Goal: Transaction & Acquisition: Purchase product/service

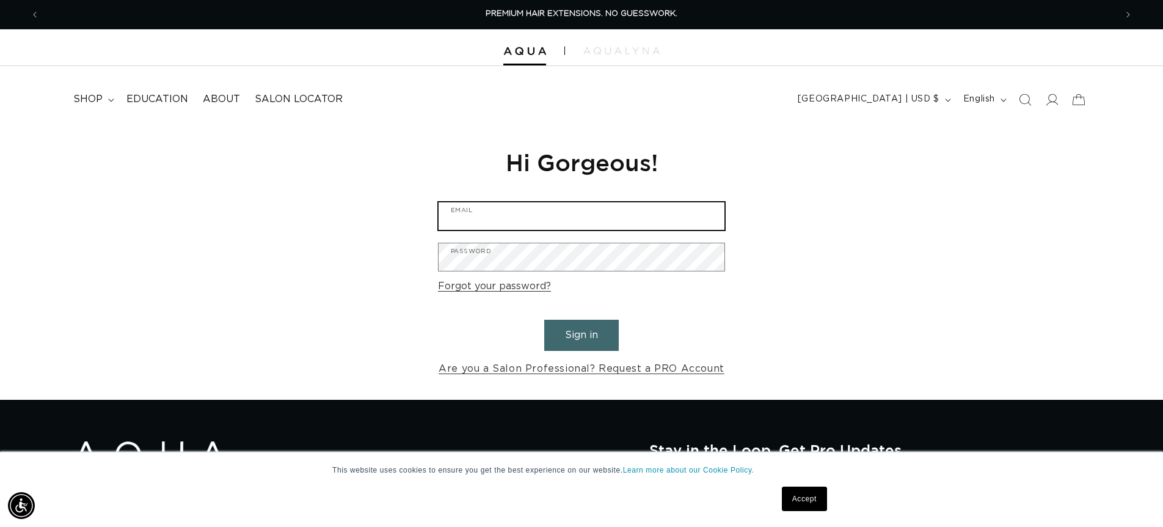
type input "sparksalonmanager@gmail.com"
click at [601, 337] on button "Sign in" at bounding box center [581, 335] width 75 height 31
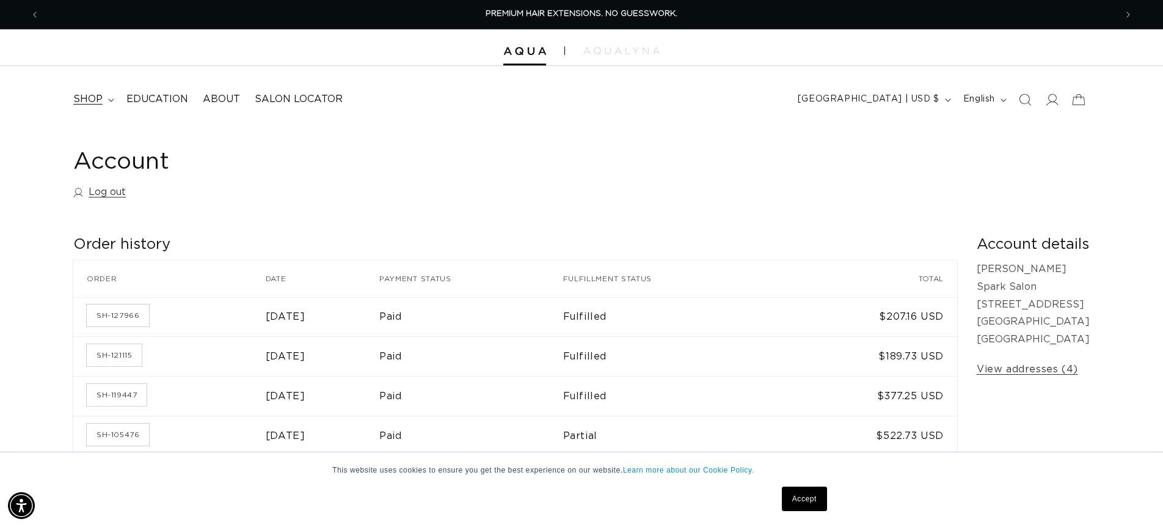
click at [98, 93] on span "shop" at bounding box center [87, 99] width 29 height 13
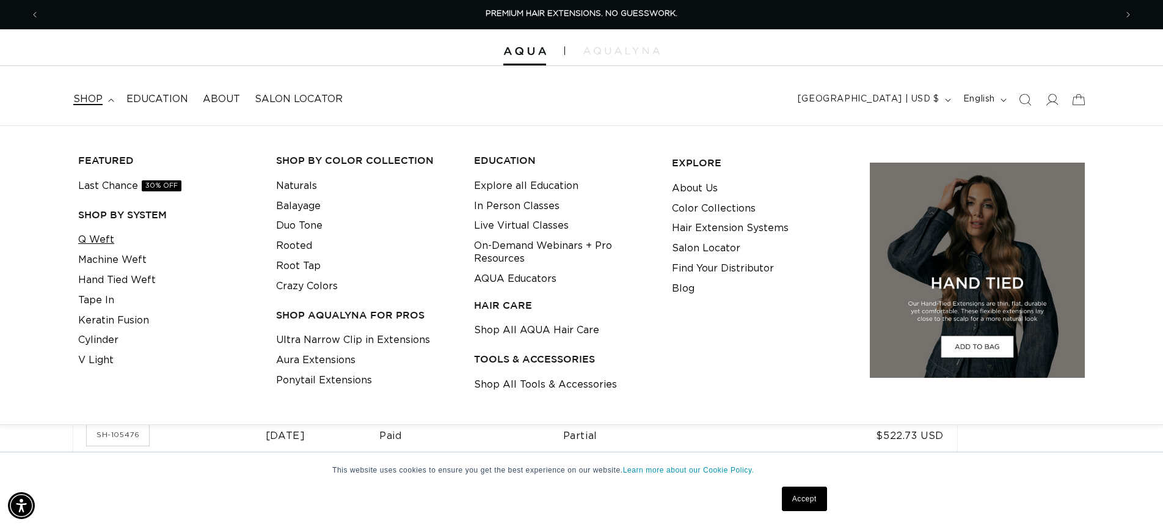
click at [100, 234] on link "Q Weft" at bounding box center [96, 240] width 36 height 20
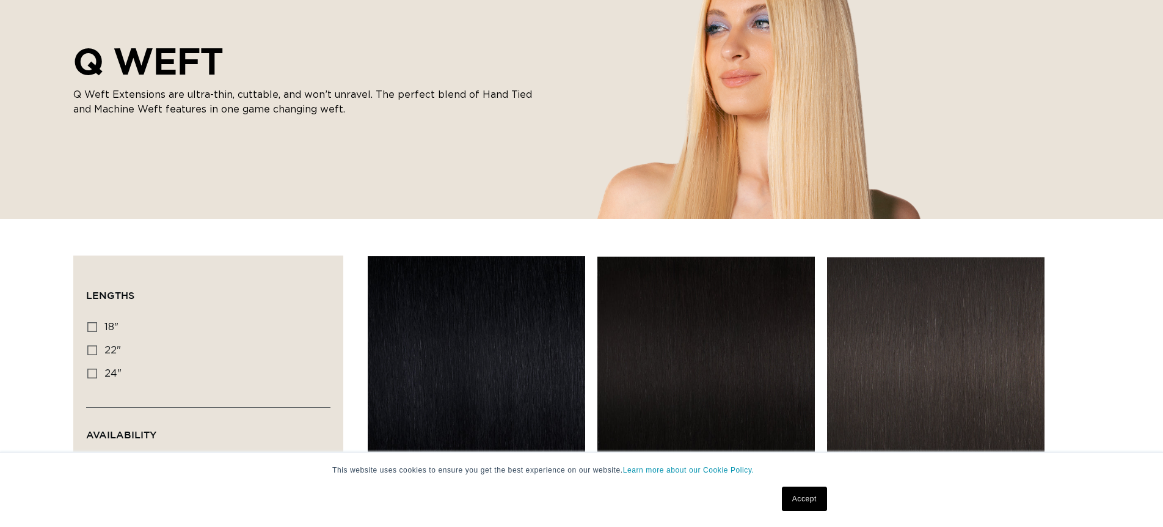
scroll to position [413, 0]
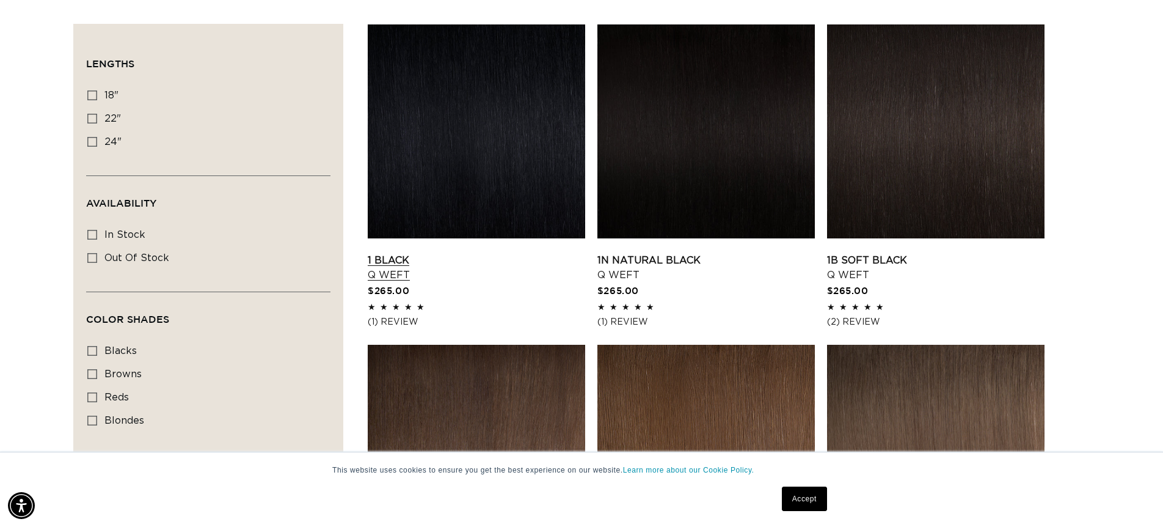
click at [386, 253] on link "1 Black Q Weft" at bounding box center [477, 267] width 218 height 29
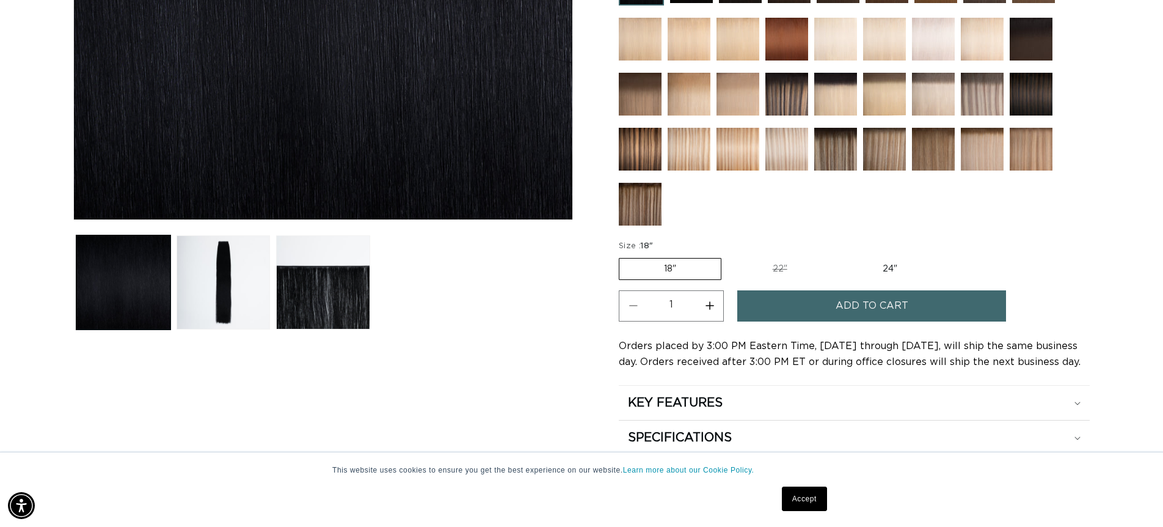
scroll to position [396, 0]
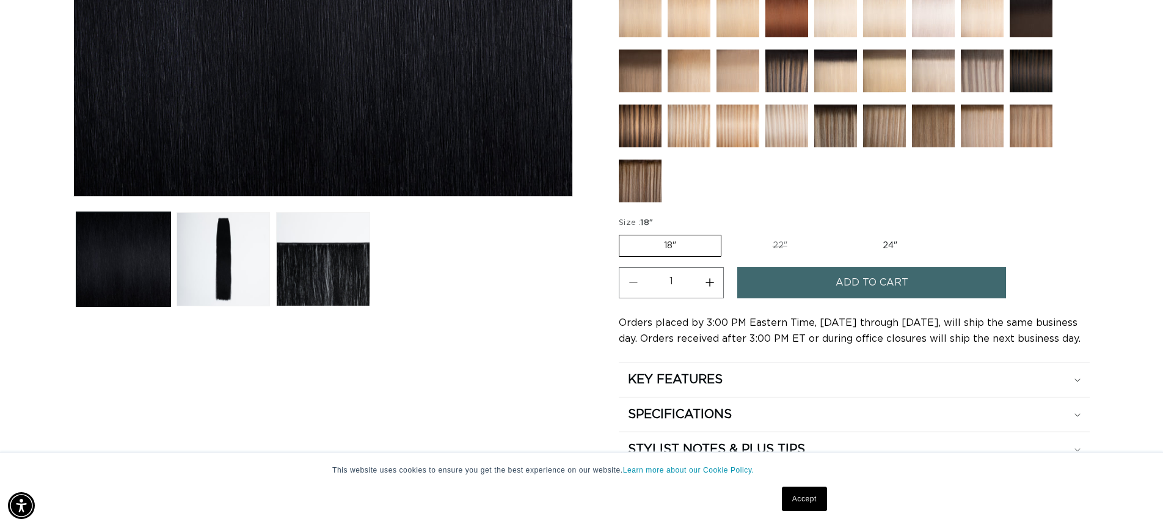
click at [786, 241] on label "22" Variant sold out or unavailable" at bounding box center [780, 245] width 104 height 21
click at [728, 233] on input "22" Variant sold out or unavailable" at bounding box center [728, 232] width 1 height 1
radio input "true"
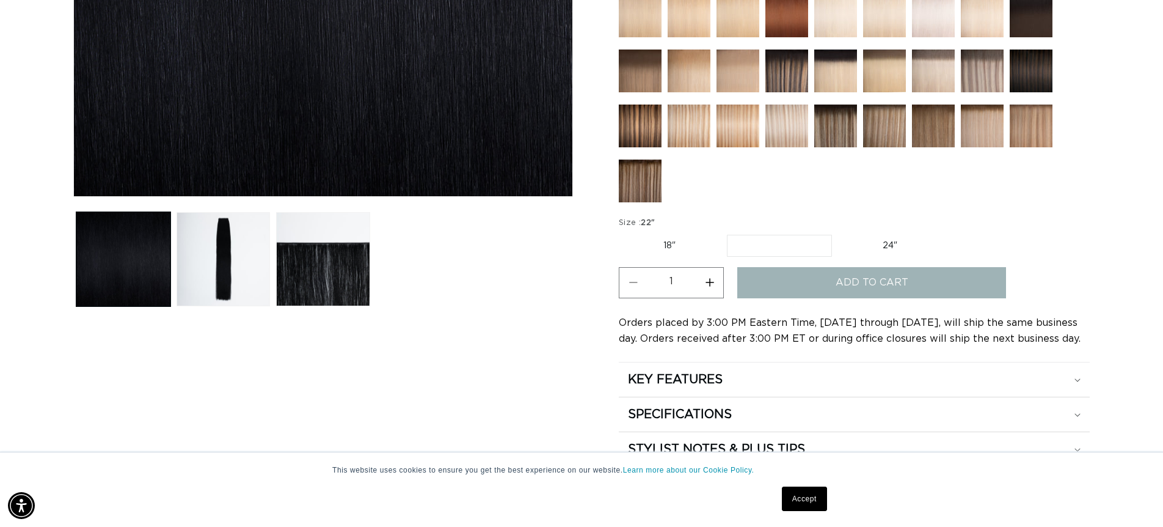
scroll to position [0, 1077]
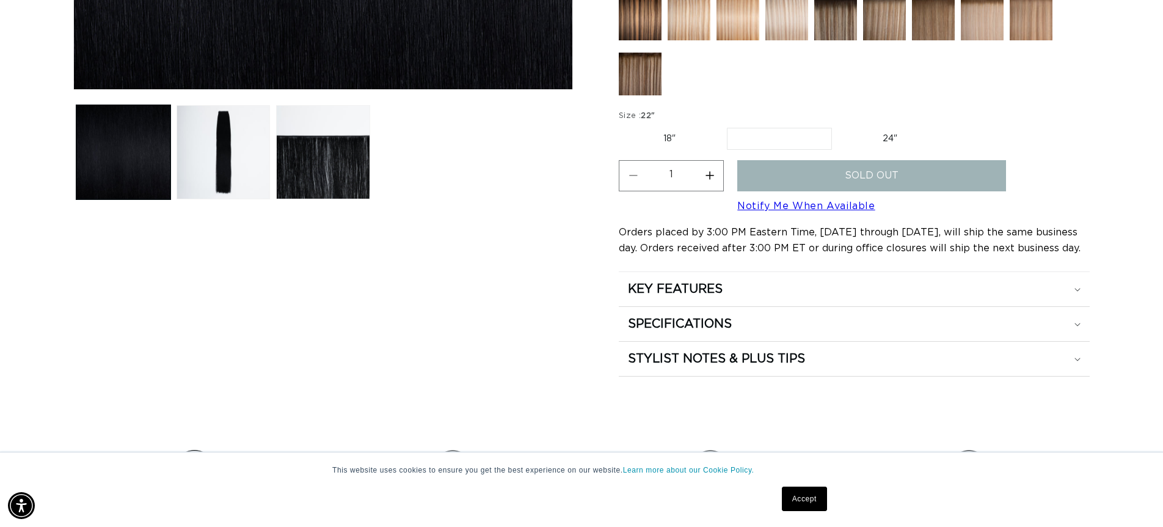
scroll to position [505, 0]
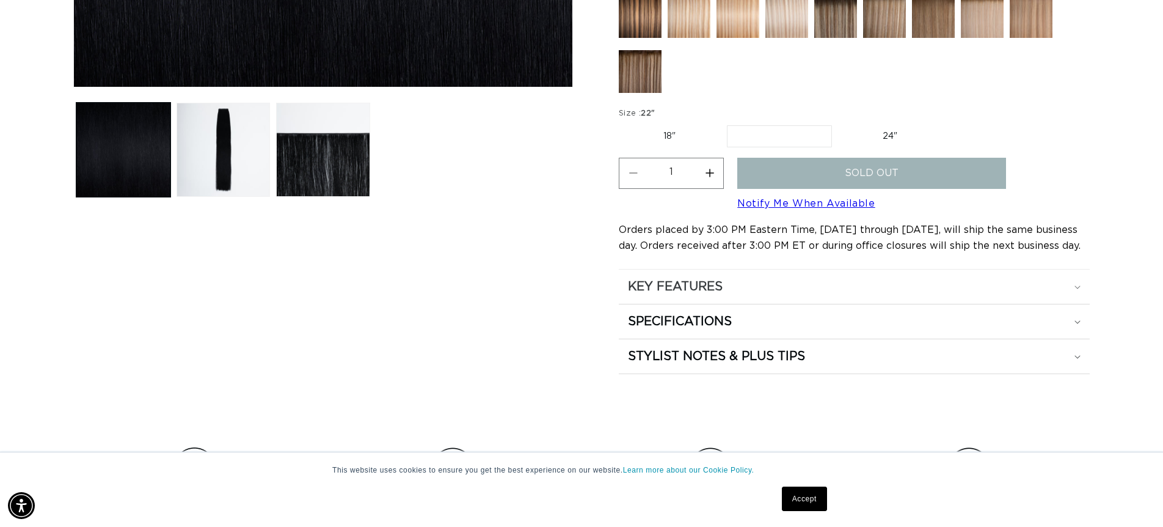
click at [723, 281] on h2 "KEY FEATURES" at bounding box center [675, 287] width 95 height 16
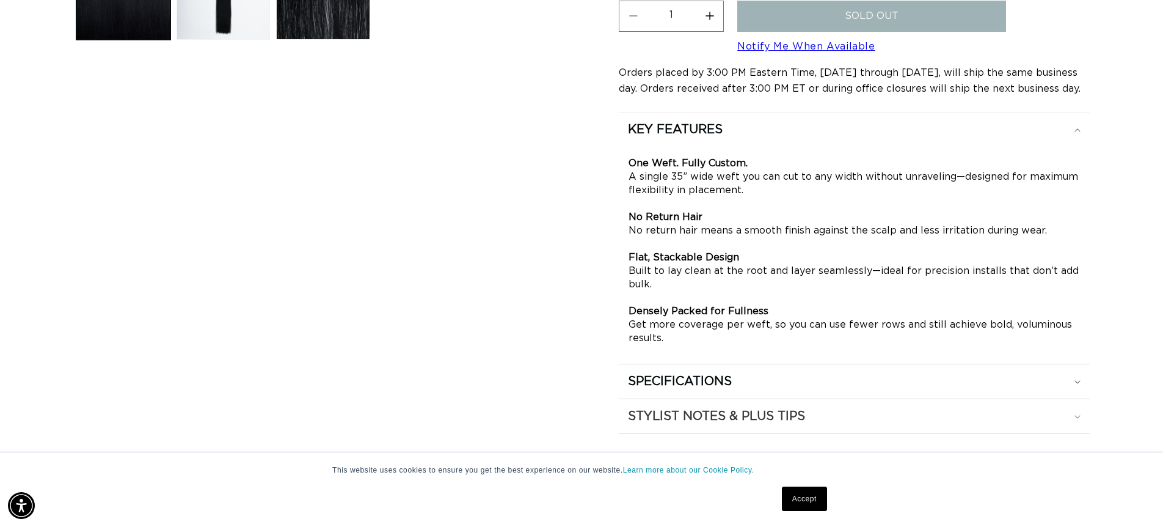
scroll to position [728, 0]
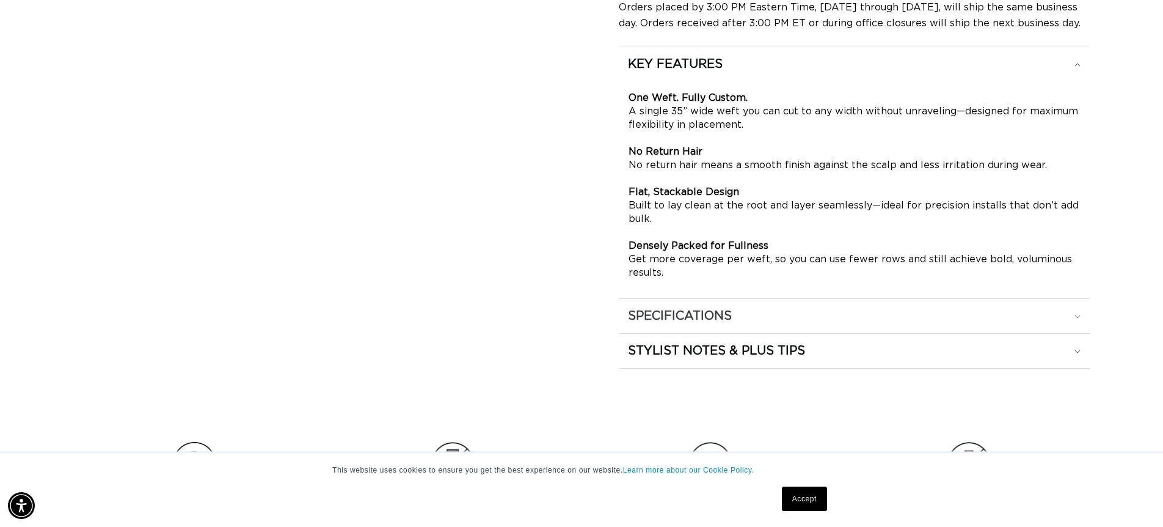
click at [767, 319] on div "SPECIFICATIONS" at bounding box center [854, 316] width 453 height 16
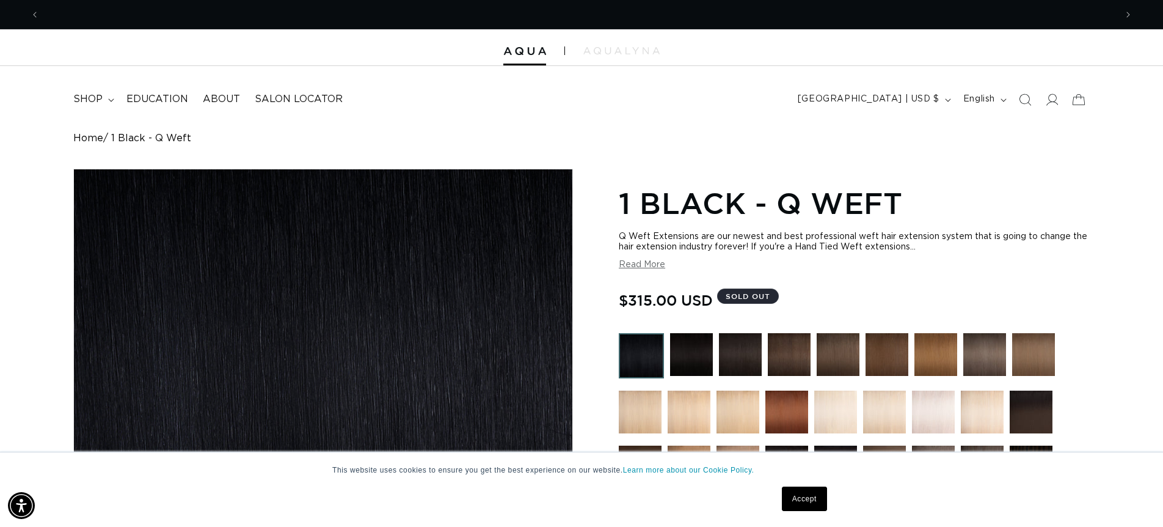
scroll to position [0, 1077]
click at [1056, 101] on icon at bounding box center [1053, 99] width 13 height 12
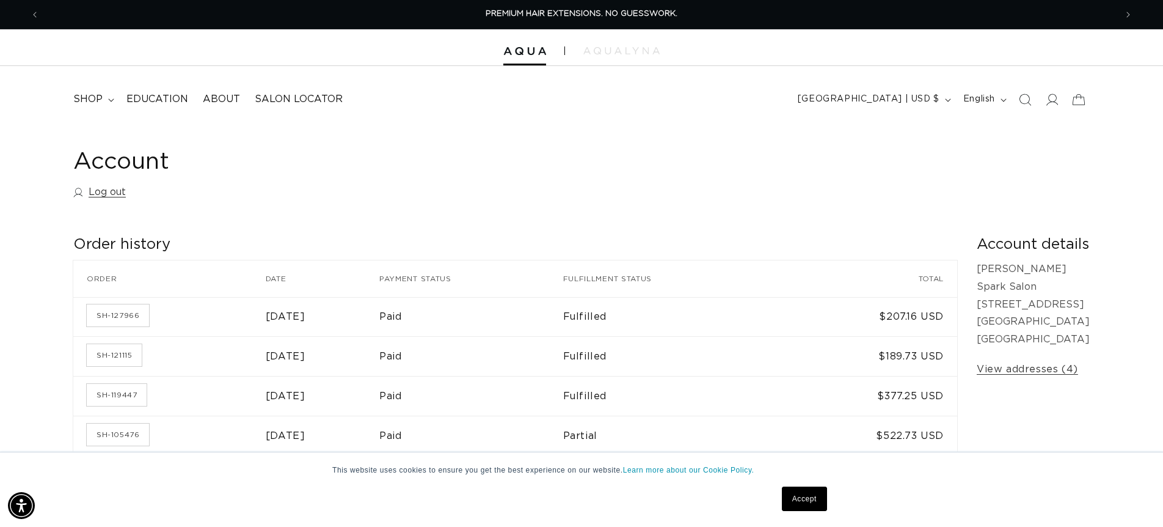
click at [122, 1] on div "PREMIUM HAIR EXTENSIONS. NO GUESSWORK." at bounding box center [581, 14] width 1067 height 29
click at [1024, 98] on icon "Search" at bounding box center [1025, 99] width 13 height 13
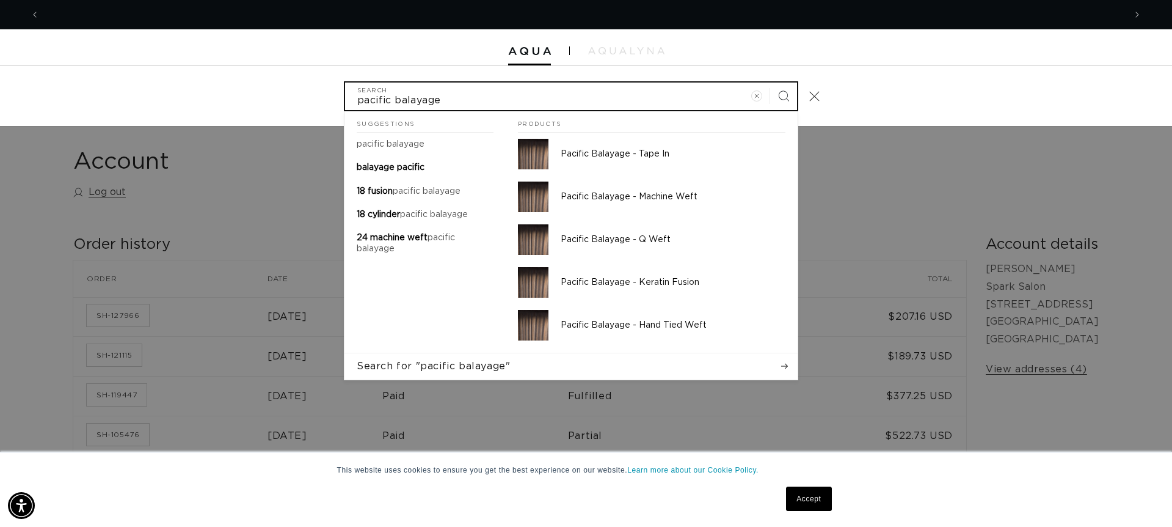
scroll to position [0, 1086]
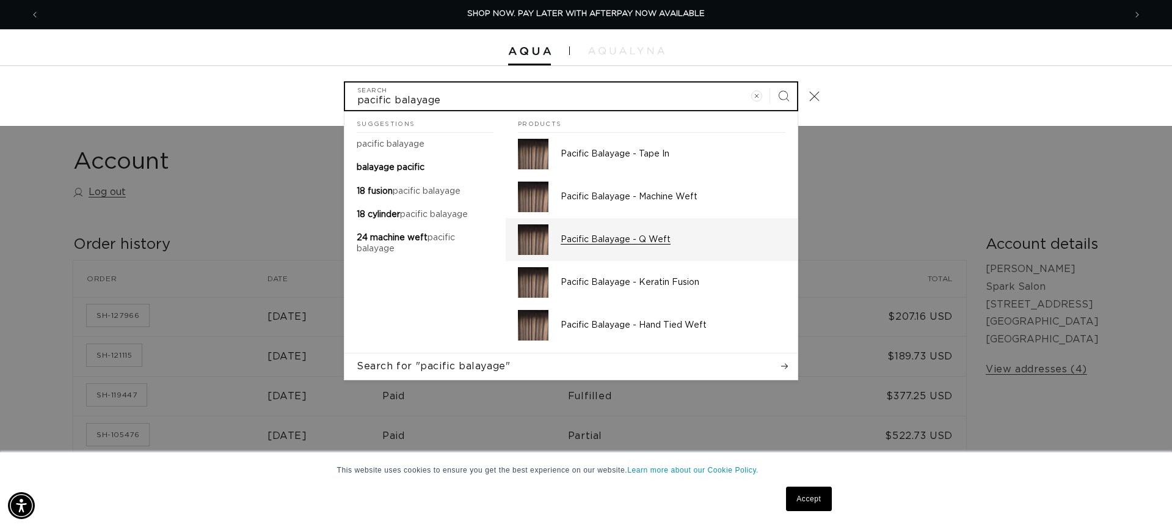
type input "pacific balayage"
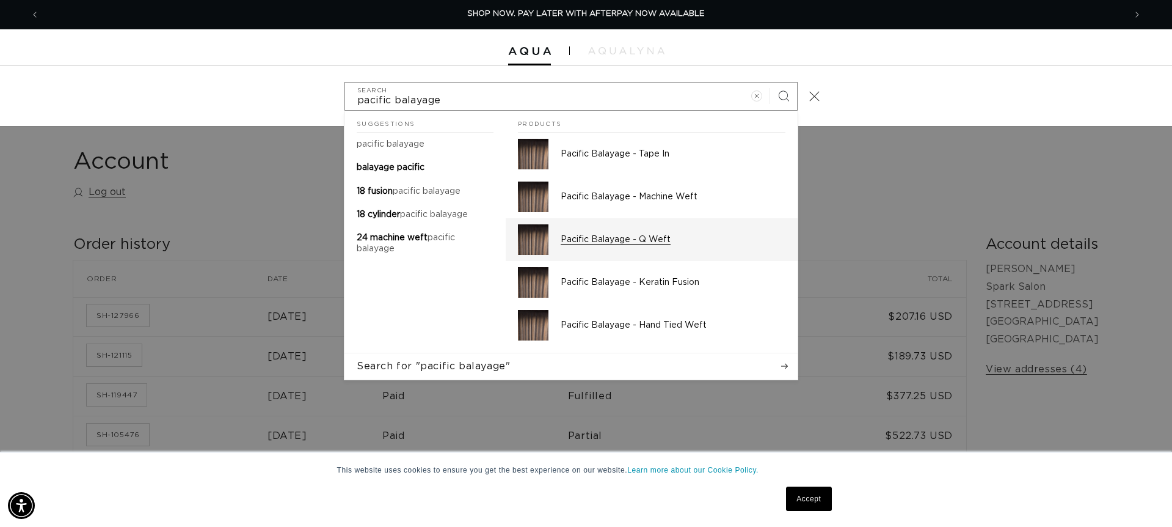
click at [658, 239] on p "Pacific Balayage - Q Weft" at bounding box center [673, 239] width 225 height 11
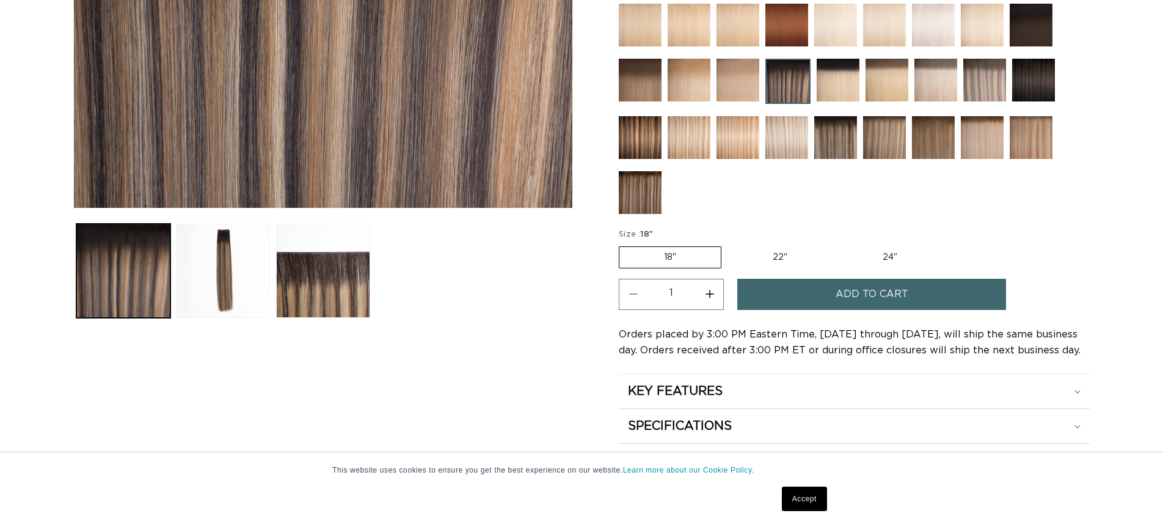
click at [758, 260] on label "22" Variant sold out or unavailable" at bounding box center [780, 257] width 104 height 21
click at [728, 244] on input "22" Variant sold out or unavailable" at bounding box center [728, 244] width 1 height 1
radio input "true"
click at [706, 293] on button "Increase quantity for Pacific Balayage - Q Weft" at bounding box center [709, 294] width 27 height 31
type input "2"
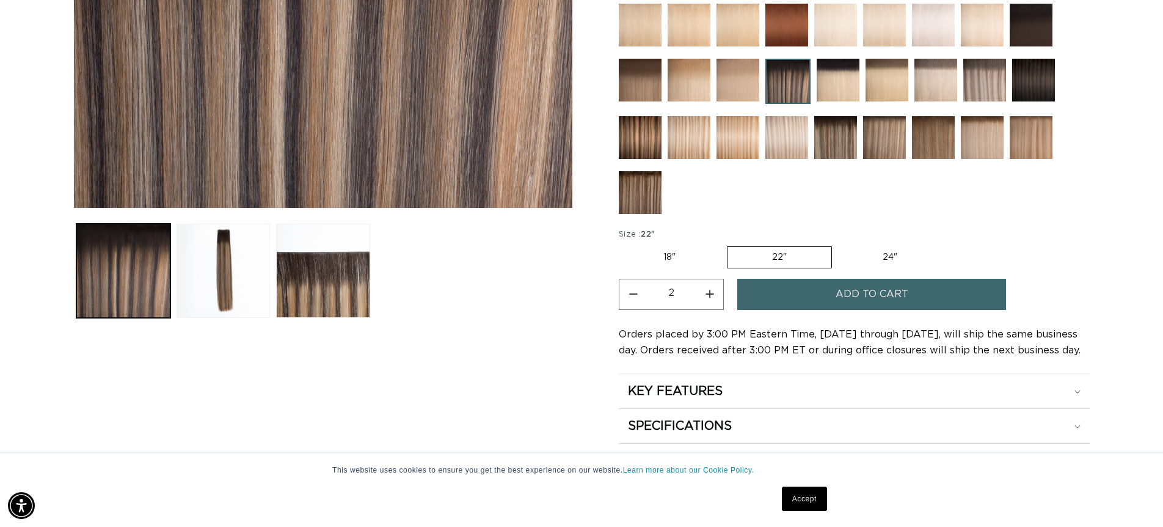
click at [876, 296] on span "Add to cart" at bounding box center [872, 294] width 73 height 31
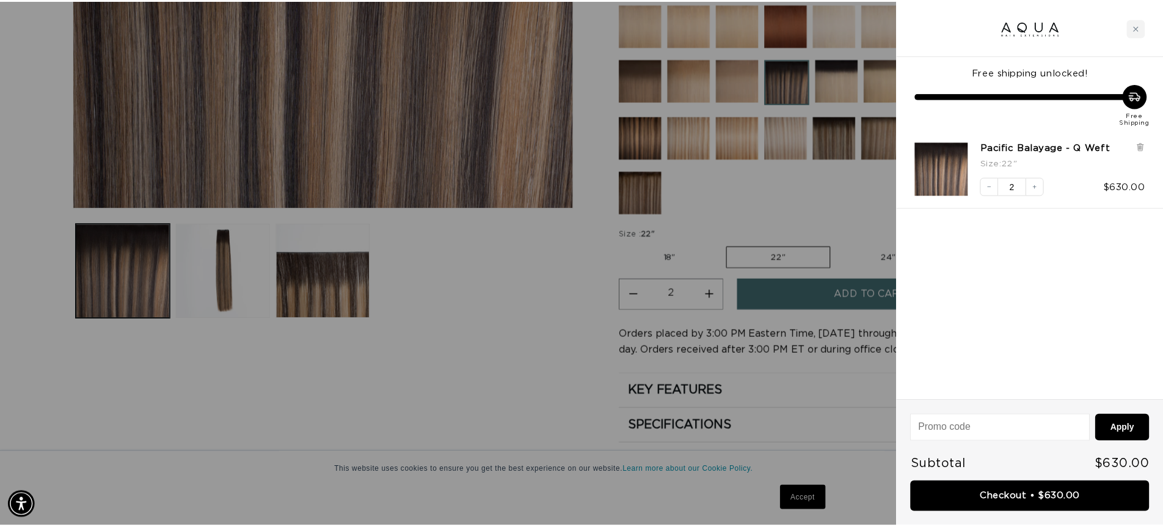
scroll to position [0, 2171]
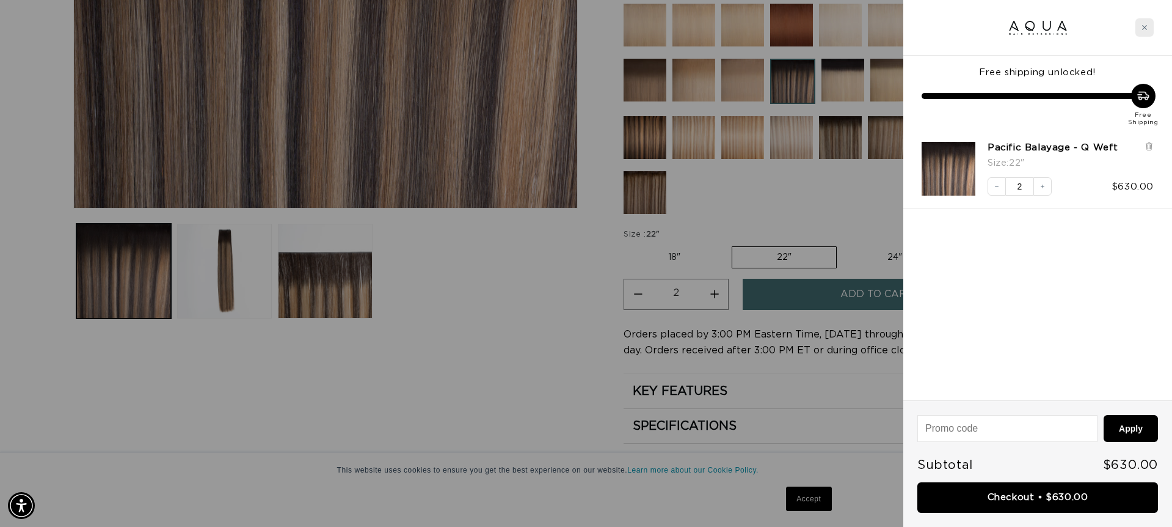
click at [1147, 31] on div "Close cart" at bounding box center [1145, 27] width 18 height 18
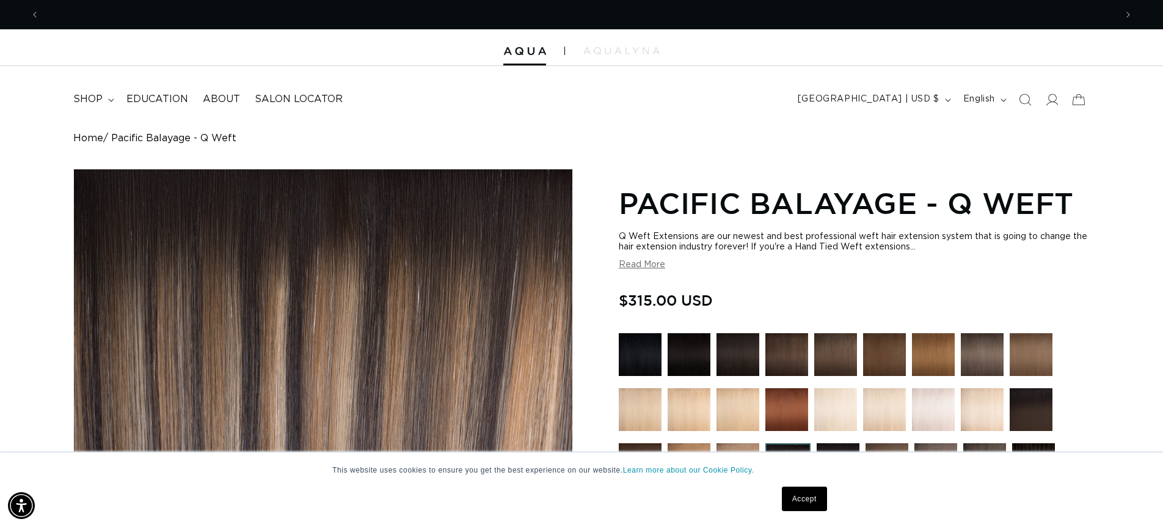
scroll to position [0, 0]
click at [103, 98] on summary "shop" at bounding box center [92, 99] width 53 height 27
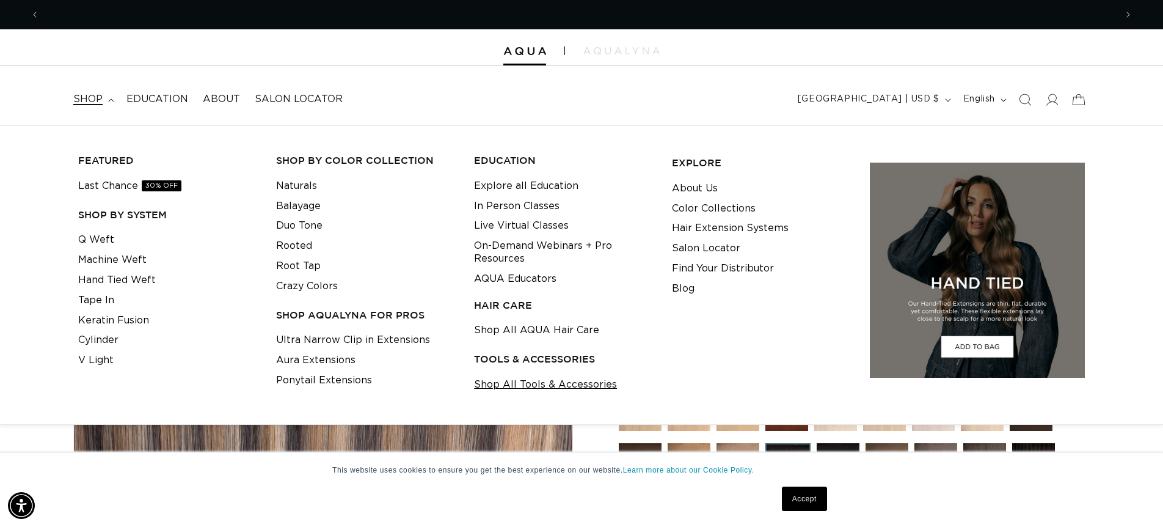
scroll to position [0, 1077]
click at [552, 375] on link "Shop All Tools & Accessories" at bounding box center [545, 385] width 143 height 20
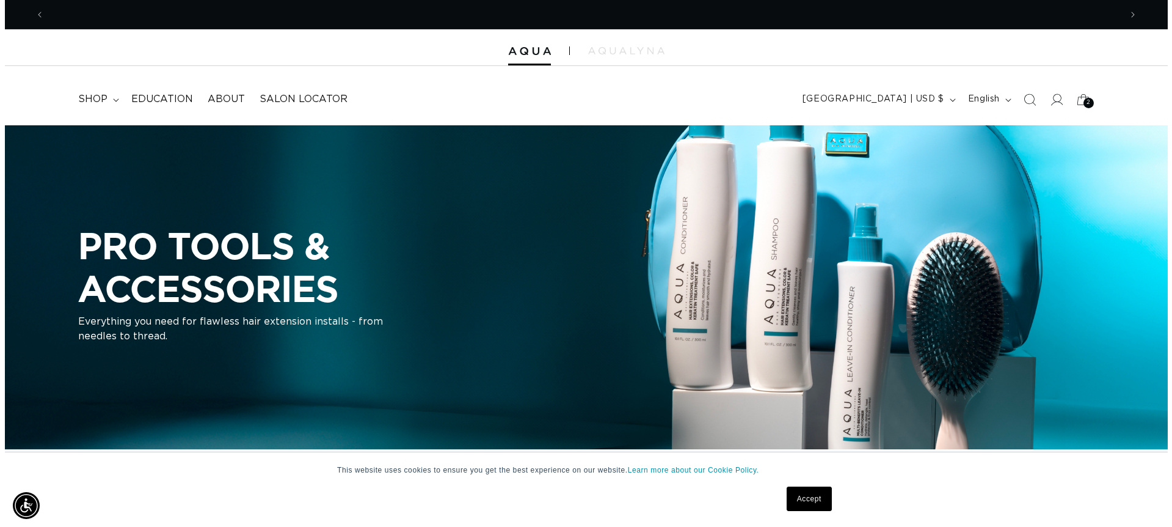
scroll to position [0, 1077]
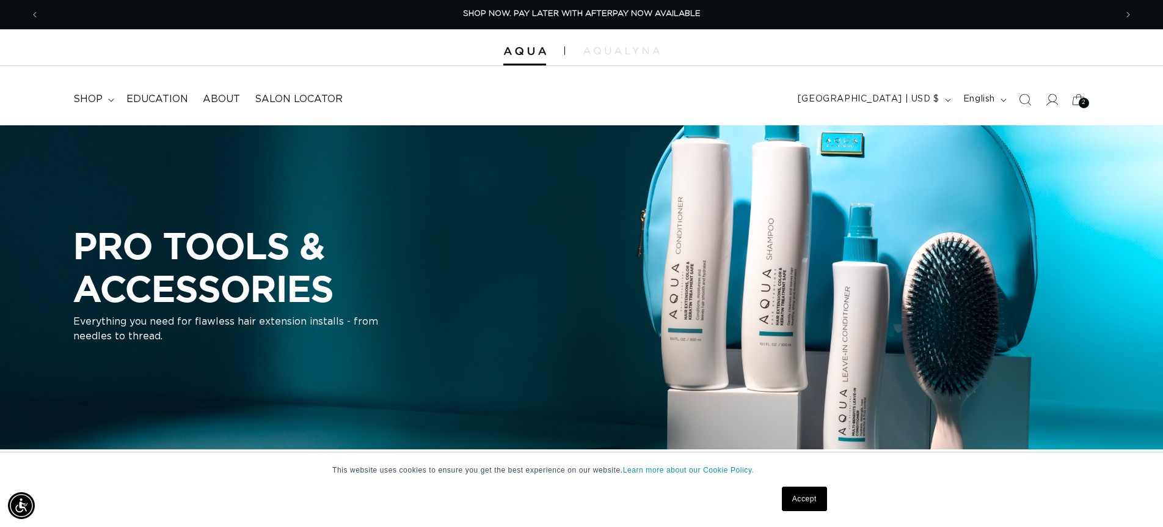
drag, startPoint x: 1027, startPoint y: 97, endPoint x: 1020, endPoint y: 97, distance: 6.7
click at [1027, 97] on icon "Search" at bounding box center [1025, 99] width 12 height 12
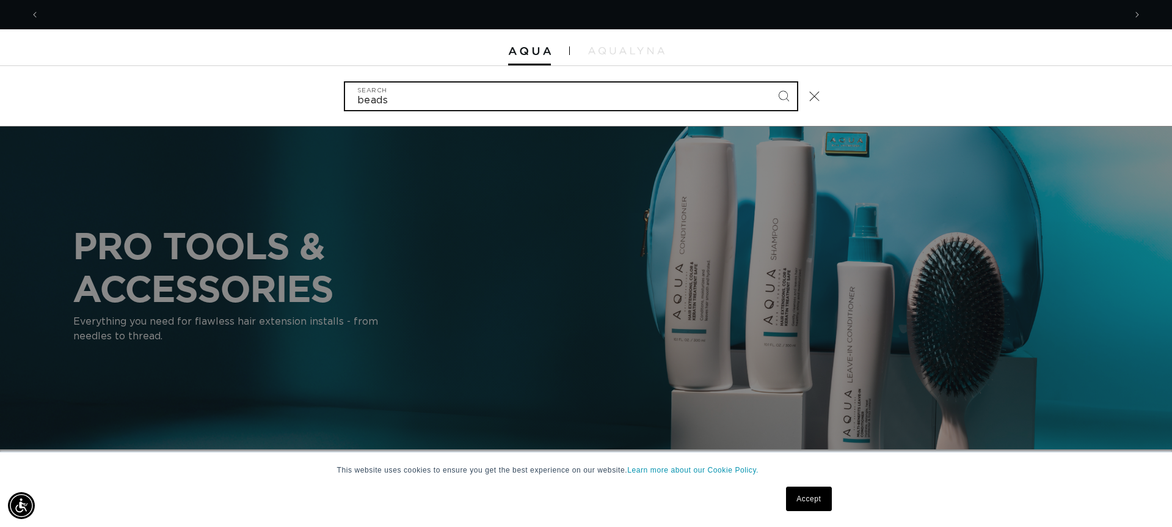
scroll to position [0, 2171]
type input "beads"
click at [784, 95] on button "Search" at bounding box center [783, 95] width 27 height 27
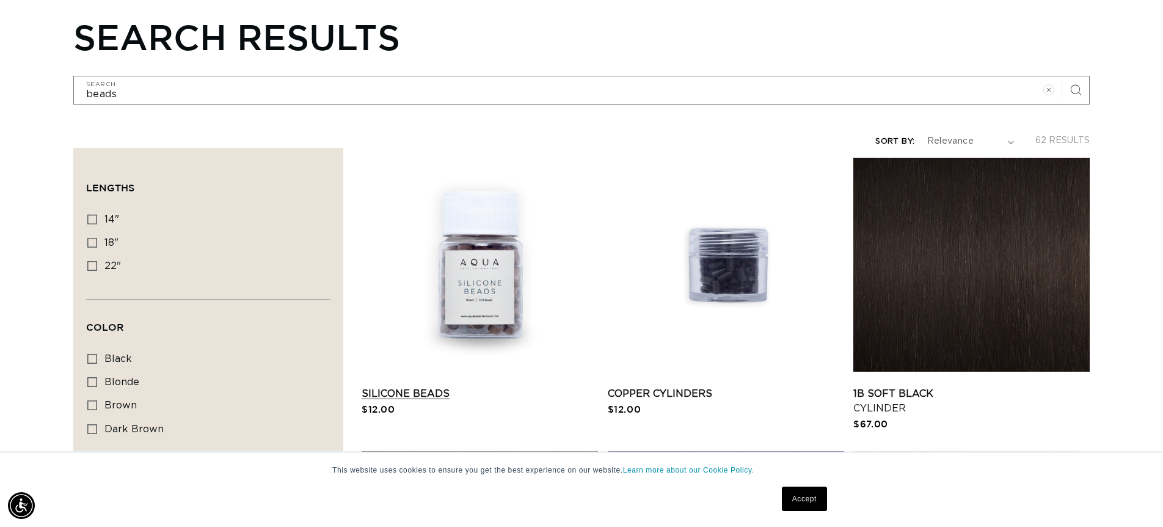
scroll to position [0, 2153]
click at [488, 386] on link "Silicone Beads" at bounding box center [480, 393] width 236 height 15
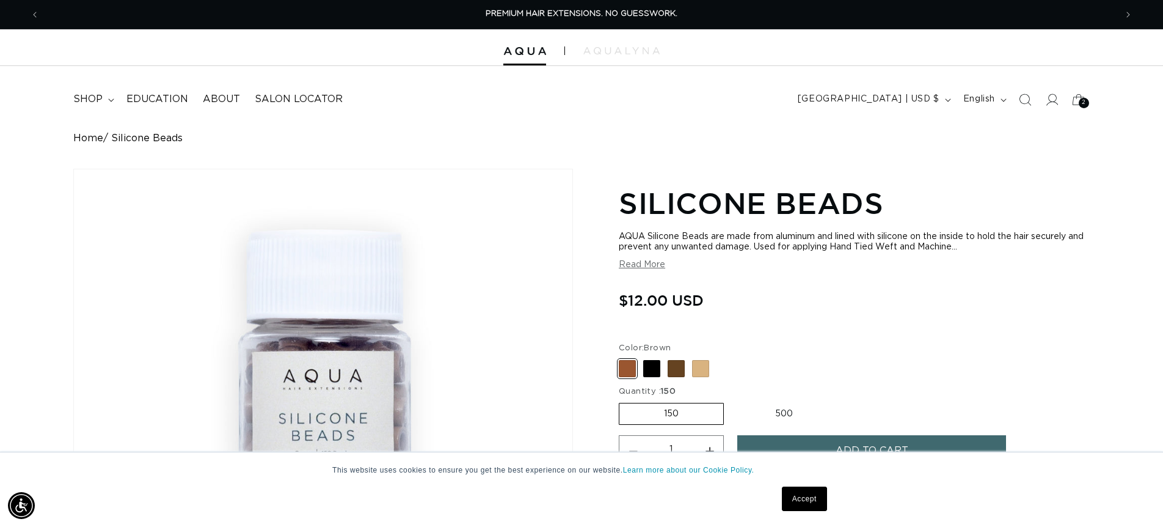
click at [650, 269] on button "Read More" at bounding box center [642, 265] width 46 height 10
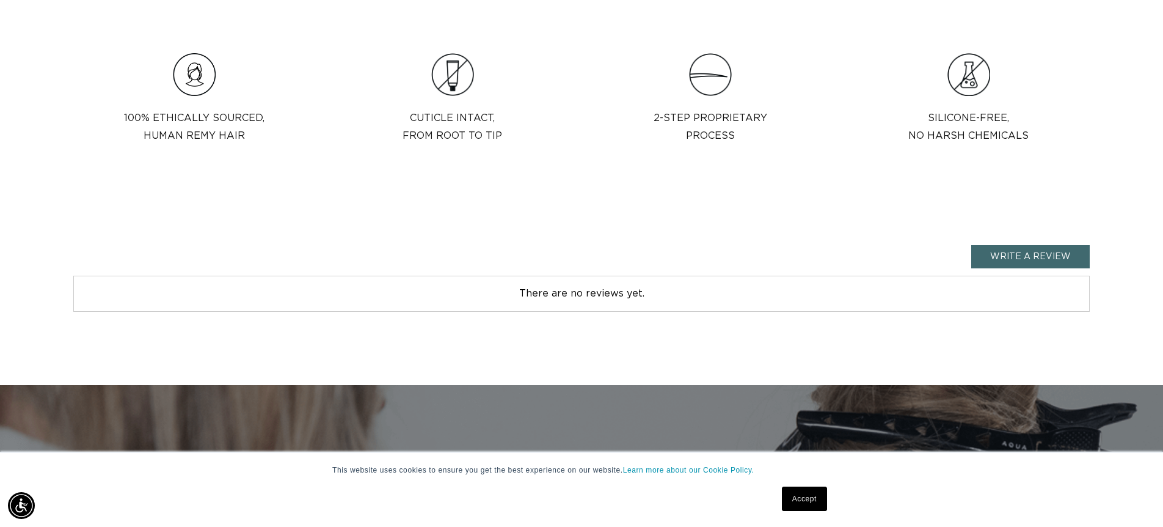
scroll to position [0, 2153]
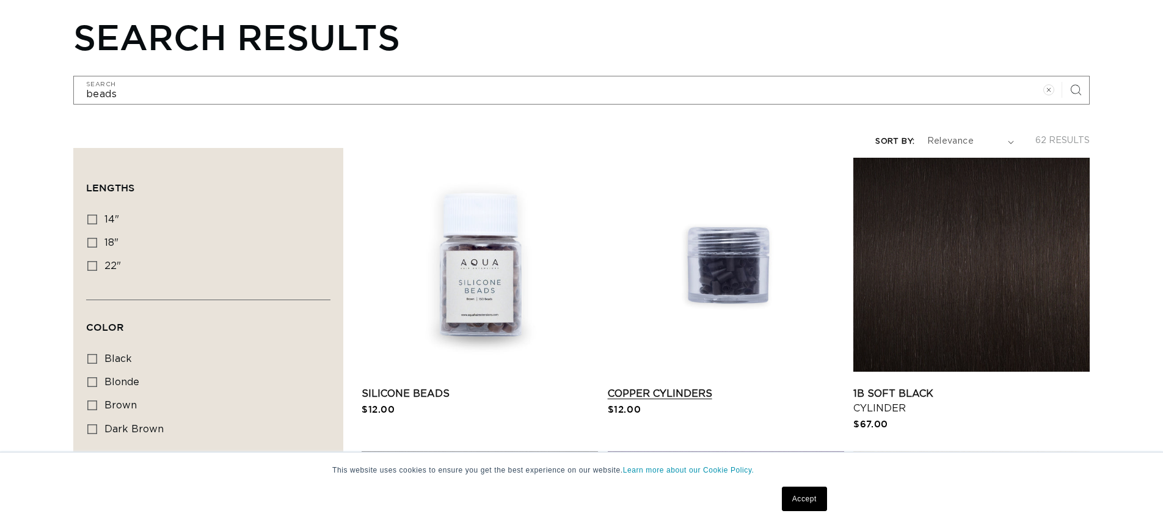
scroll to position [139, 0]
click at [736, 386] on link "Copper Cylinders" at bounding box center [726, 393] width 236 height 15
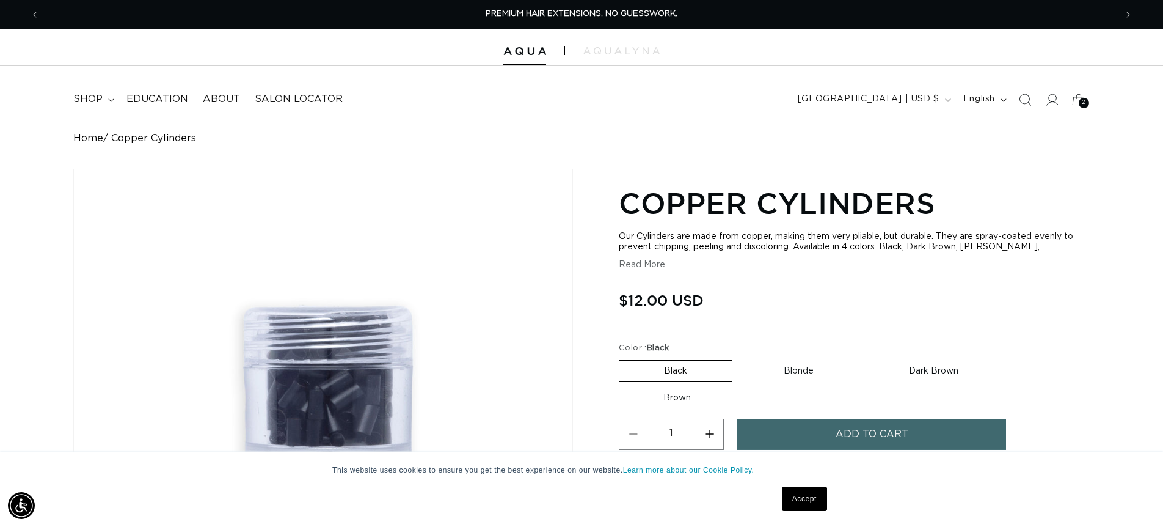
click at [647, 268] on button "Read More" at bounding box center [642, 265] width 46 height 10
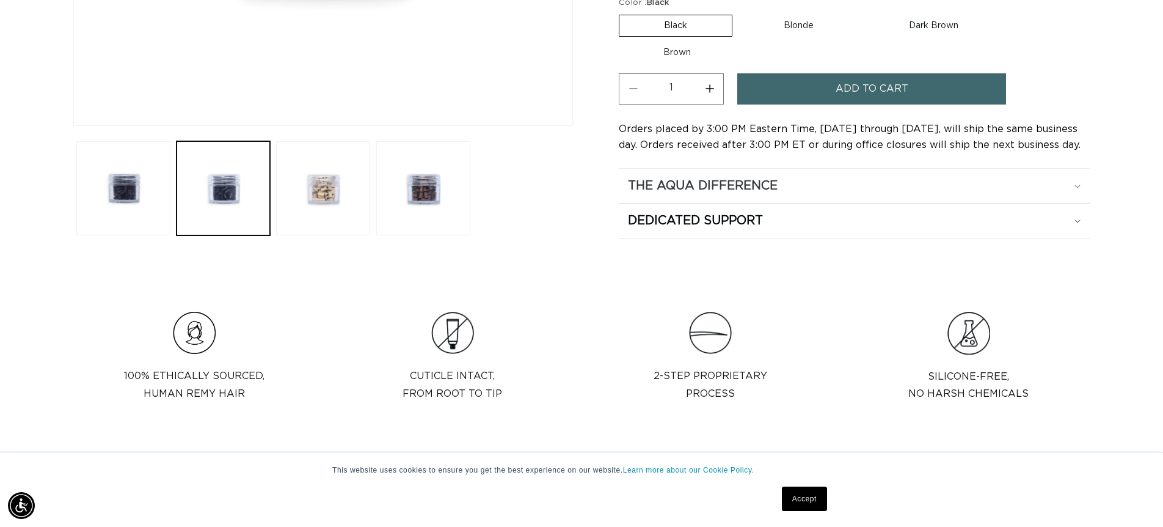
scroll to position [445, 0]
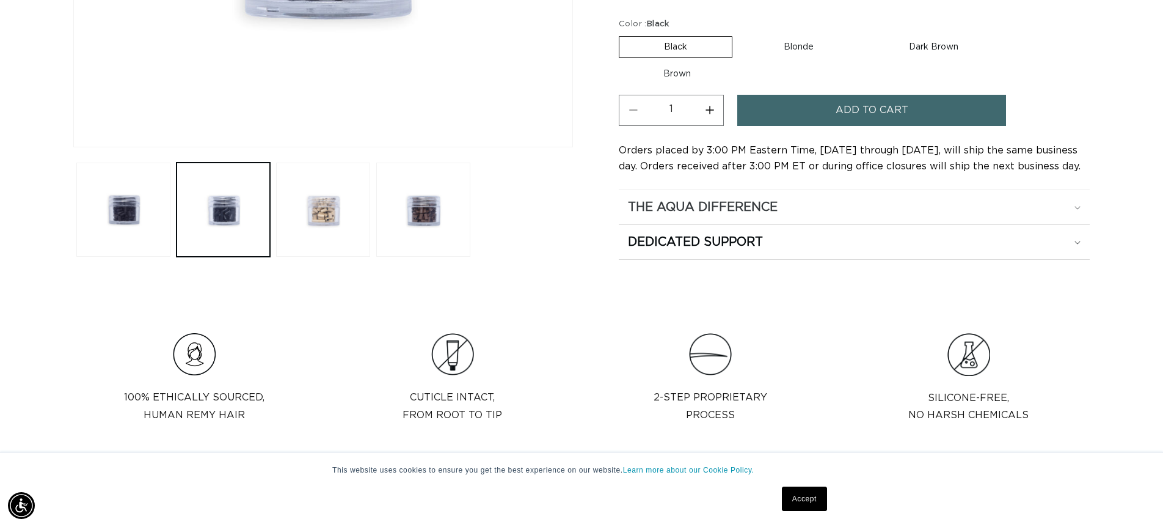
click at [817, 205] on div "The Aqua Difference" at bounding box center [854, 207] width 453 height 16
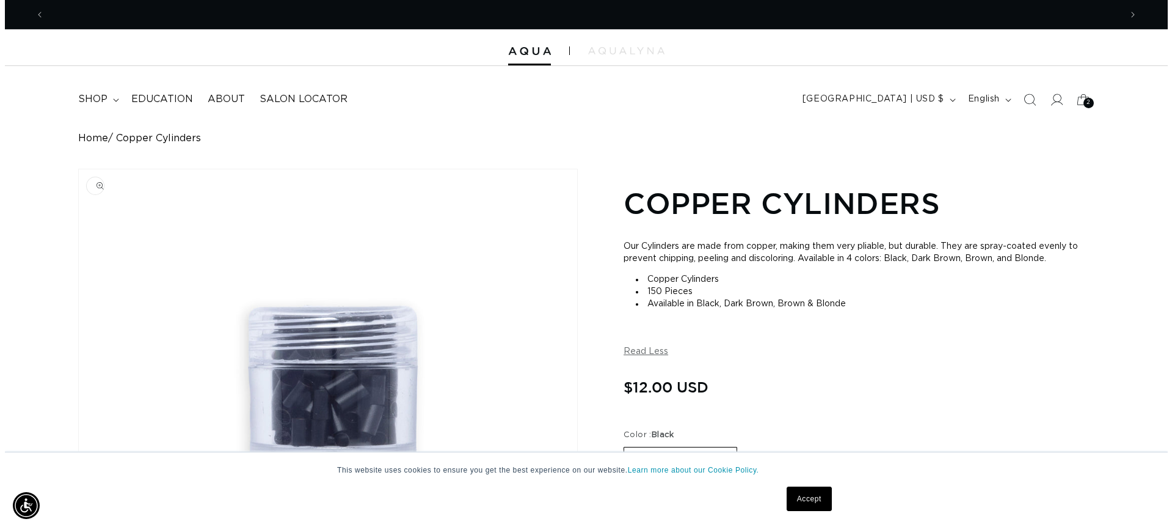
scroll to position [0, 2153]
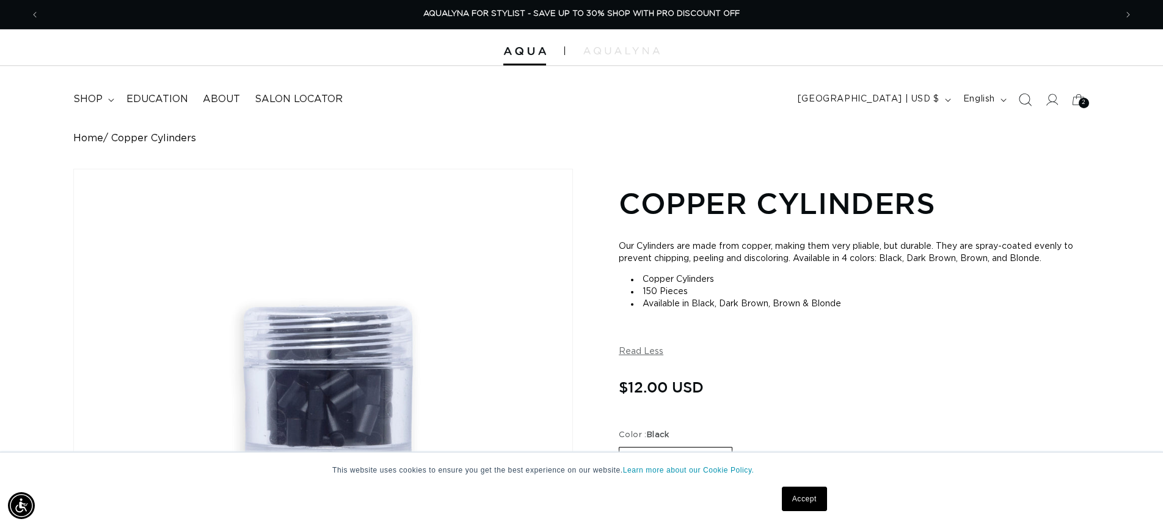
click at [1024, 93] on icon "Search" at bounding box center [1026, 99] width 13 height 13
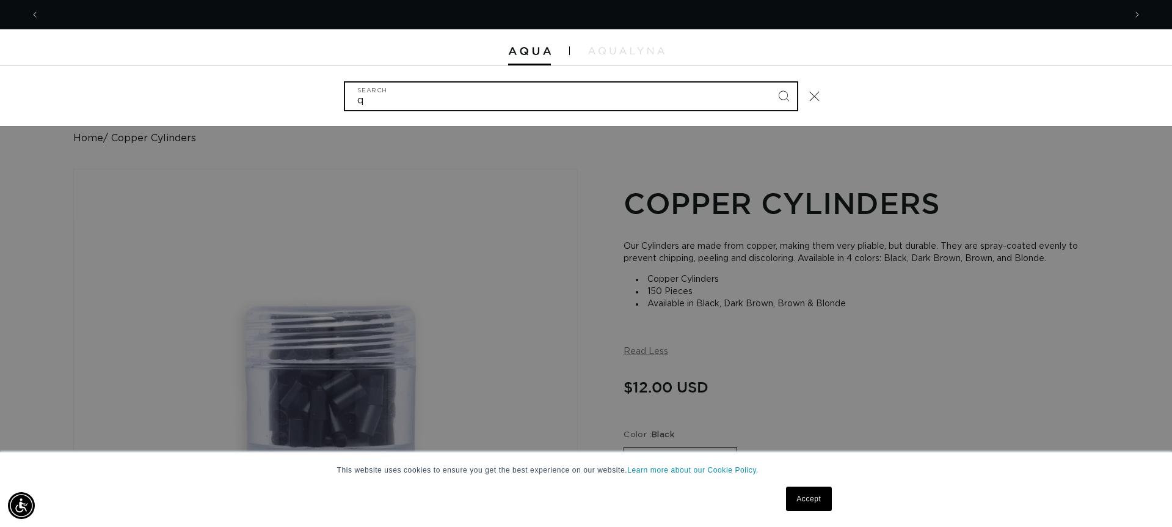
scroll to position [0, 0]
type input "q weft beads"
click at [784, 95] on button "Search" at bounding box center [783, 95] width 27 height 27
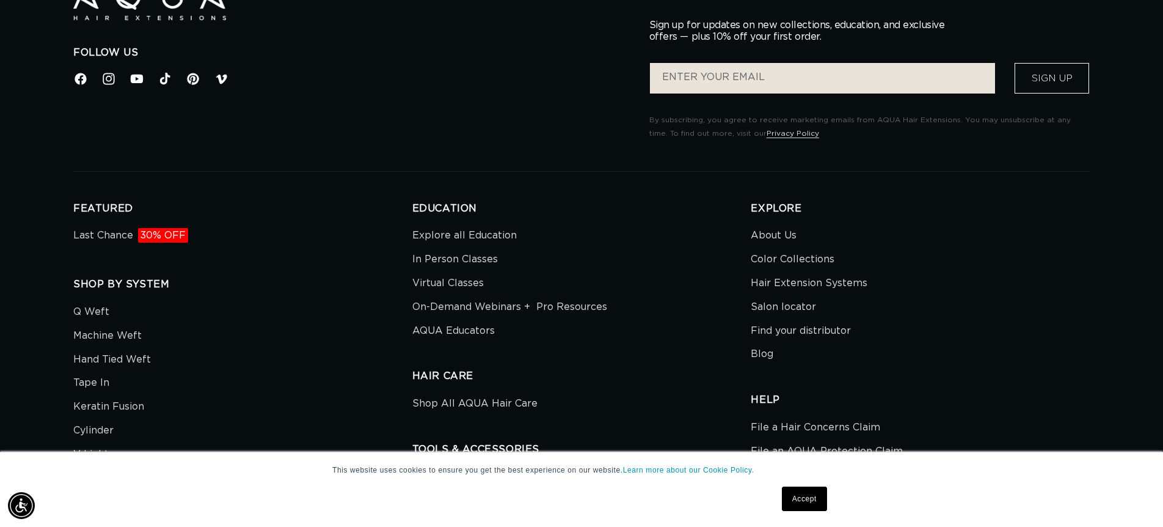
scroll to position [1519, 0]
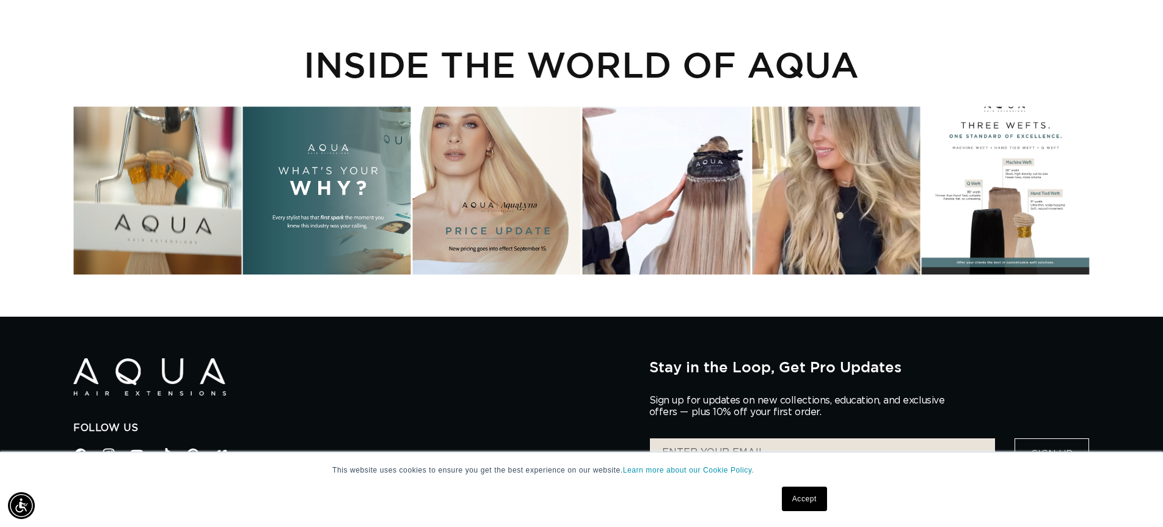
click at [1023, 185] on div "Instagram post opens in a popup" at bounding box center [1006, 190] width 168 height 168
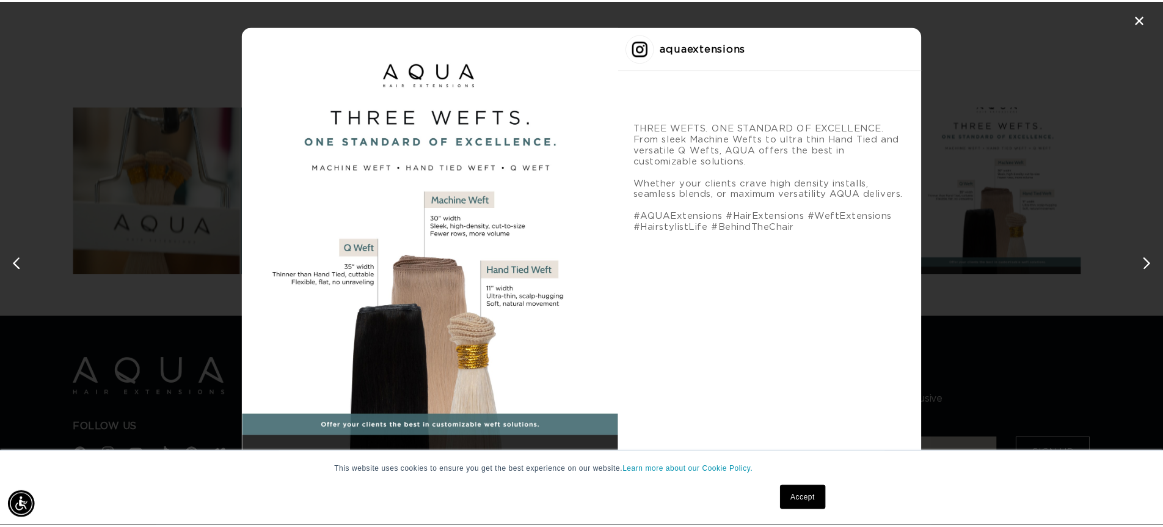
scroll to position [0, 0]
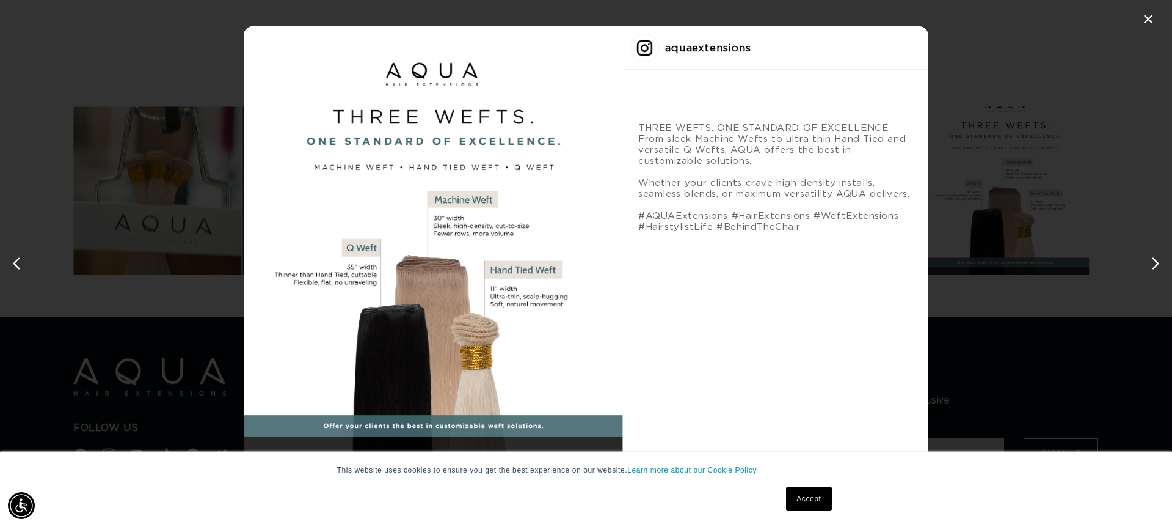
click at [1146, 25] on div "✕" at bounding box center [1148, 19] width 18 height 18
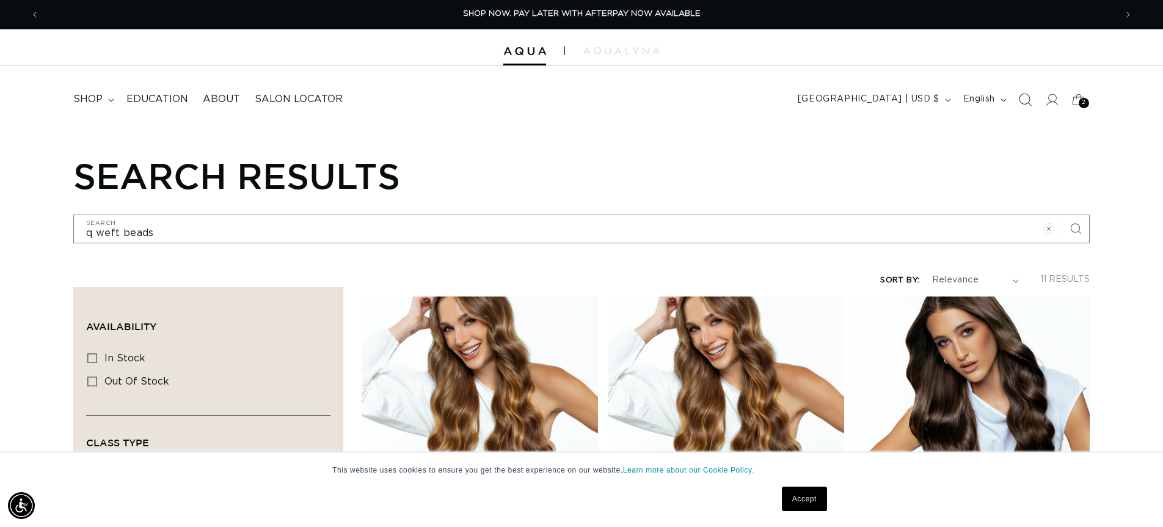
click at [1025, 97] on icon "Search" at bounding box center [1025, 99] width 13 height 13
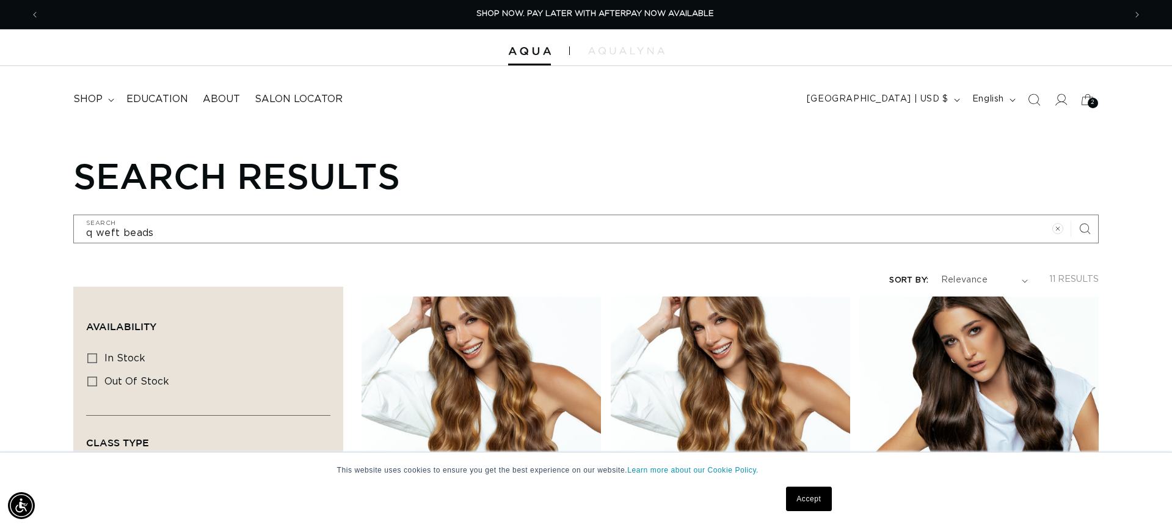
scroll to position [0, 1086]
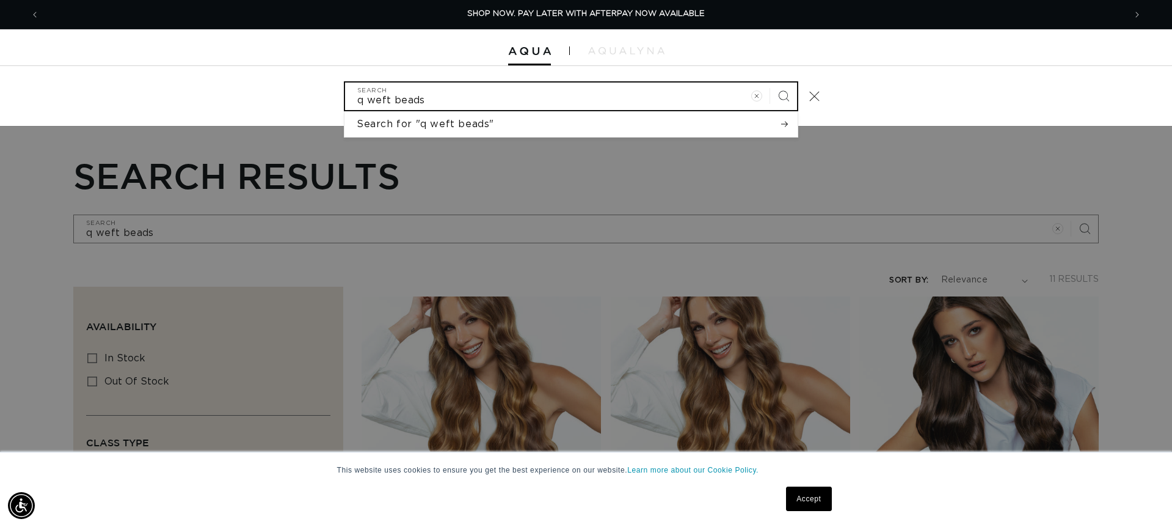
type input "b"
type input "be"
type input "bea"
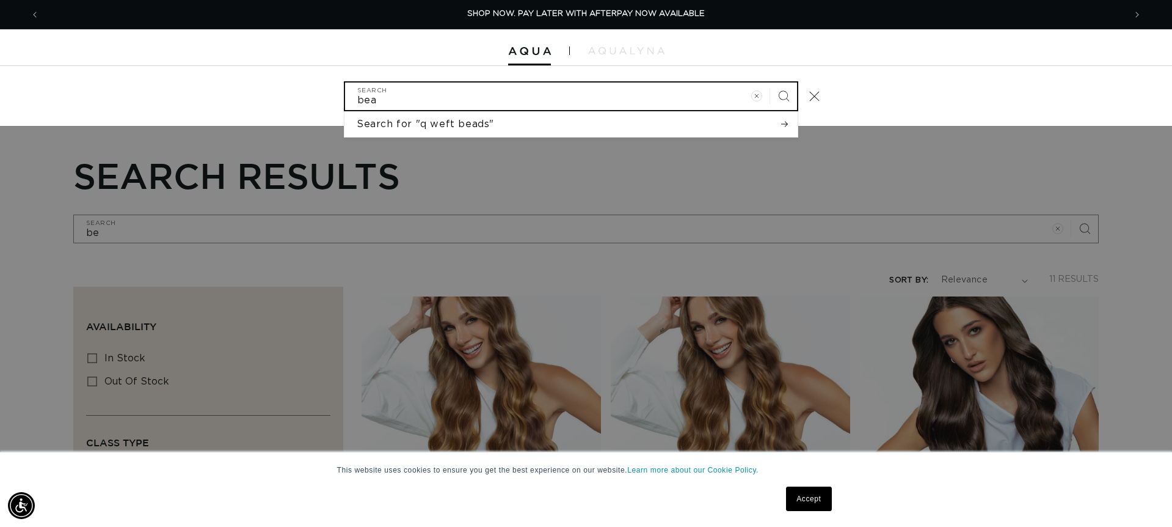
type input "bea"
type input "bead"
type input "beads"
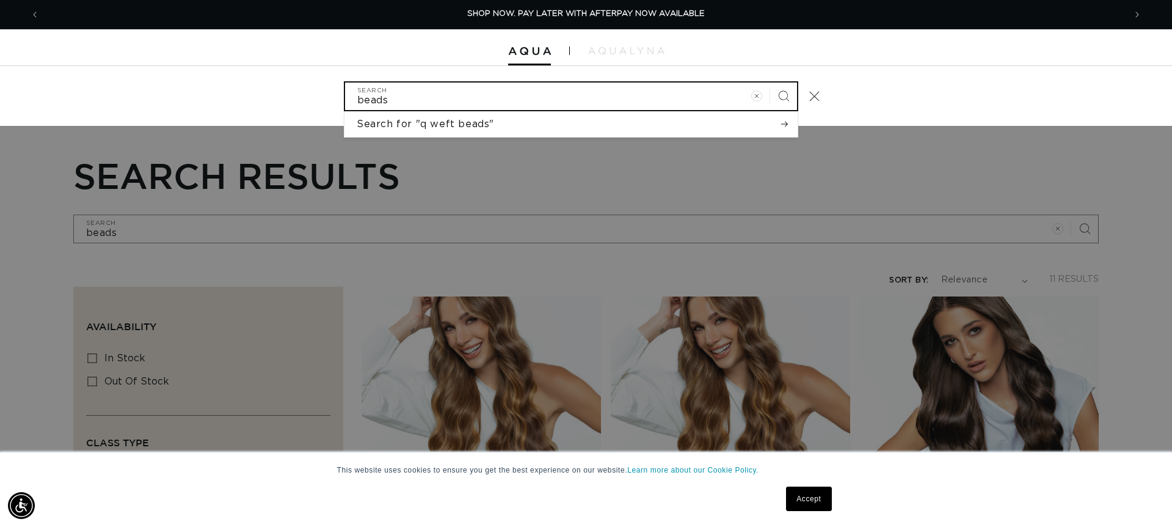
type input "beads"
click at [784, 95] on button "Search" at bounding box center [783, 95] width 27 height 27
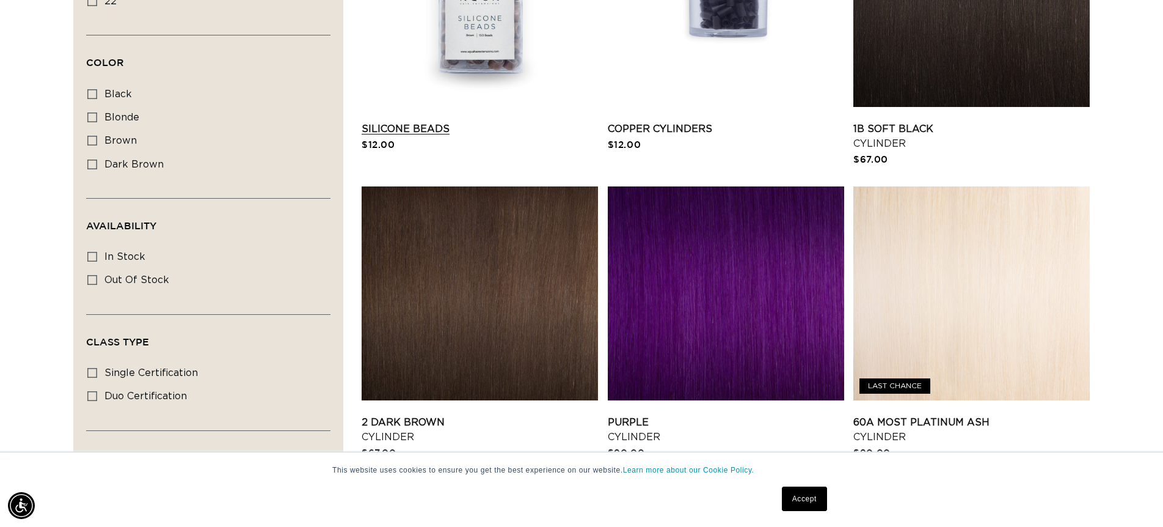
scroll to position [224, 0]
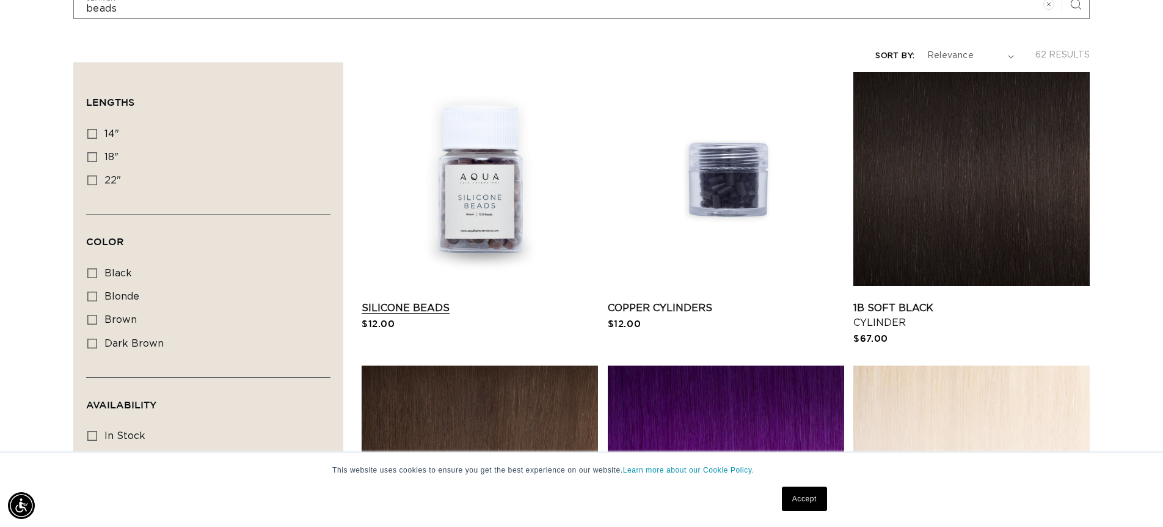
click at [502, 301] on link "Silicone Beads" at bounding box center [480, 308] width 236 height 15
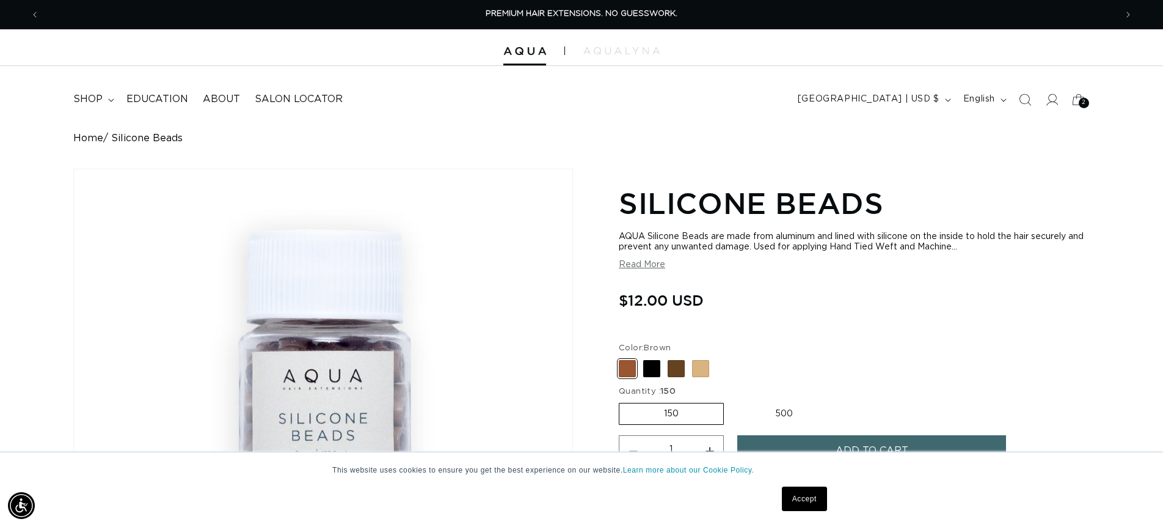
click at [213, 2] on div "PREMIUM HAIR EXTENSIONS. NO GUESSWORK." at bounding box center [581, 14] width 1067 height 29
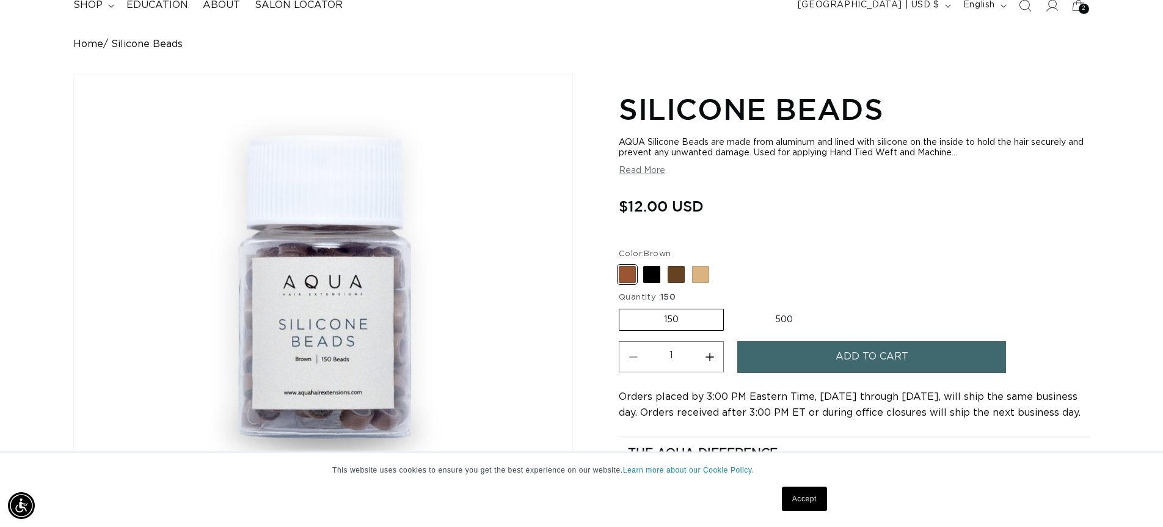
scroll to position [202, 0]
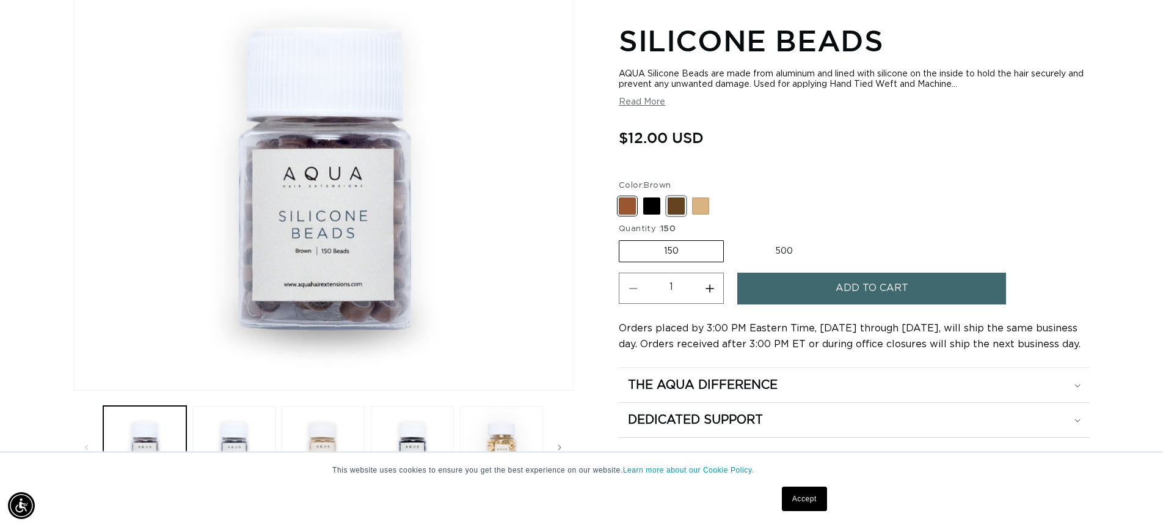
click at [678, 197] on span at bounding box center [676, 205] width 17 height 17
click at [623, 196] on input "Dark Brown Variant sold out or unavailable" at bounding box center [622, 195] width 1 height 1
radio input "true"
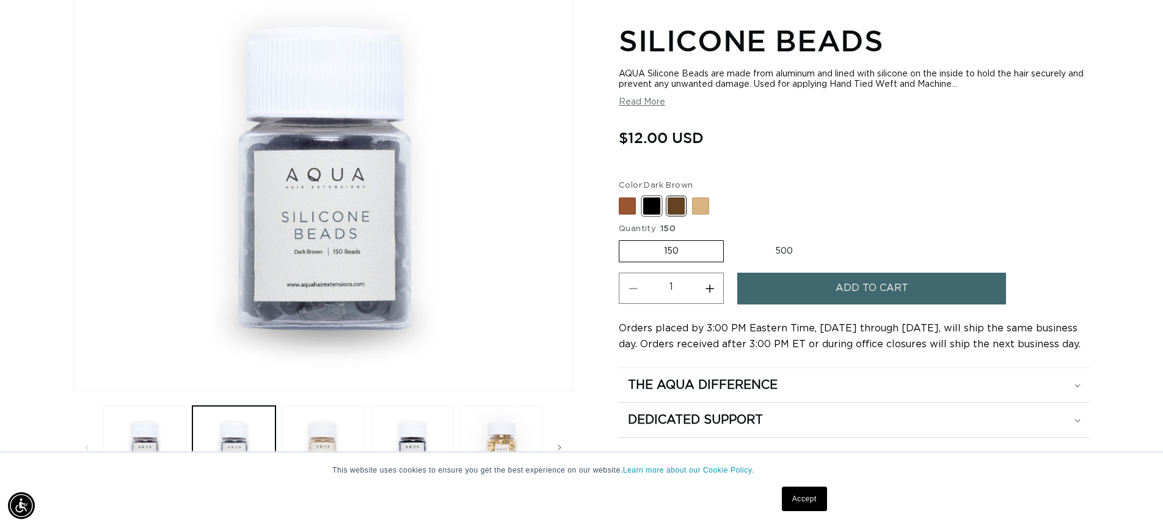
click at [652, 199] on span at bounding box center [651, 205] width 17 height 17
click at [623, 196] on input "Black Variant sold out or unavailable" at bounding box center [622, 195] width 1 height 1
radio input "true"
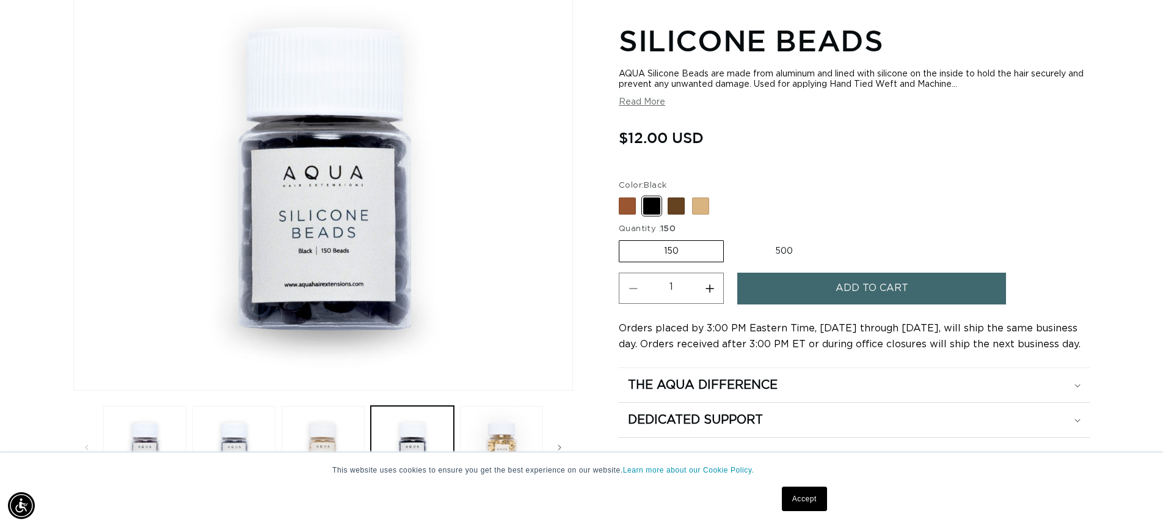
click at [635, 197] on span at bounding box center [627, 205] width 17 height 17
click at [623, 196] on input "Brown Variant sold out or unavailable" at bounding box center [622, 195] width 1 height 1
radio input "true"
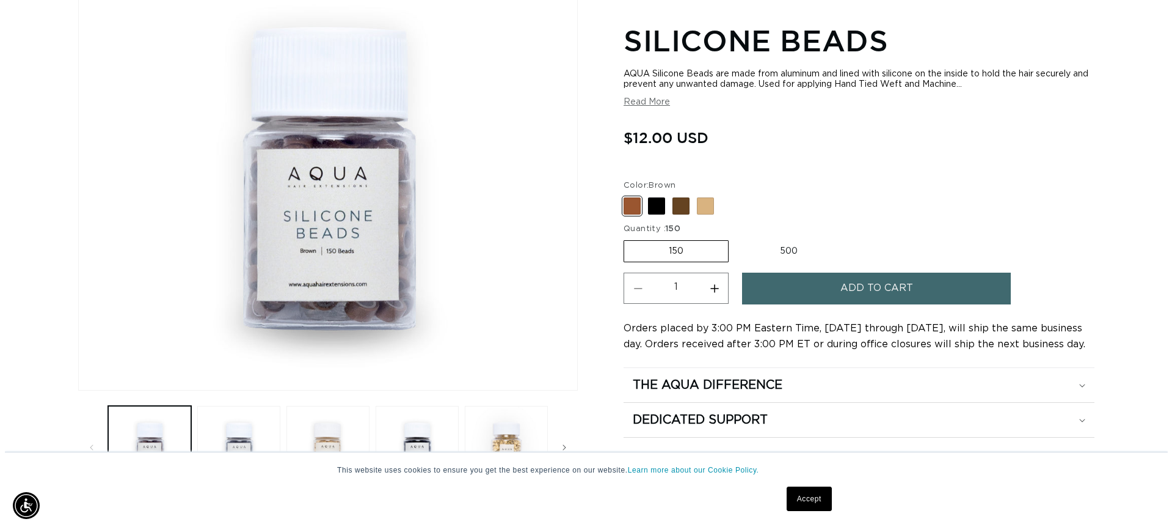
scroll to position [0, 2153]
click at [841, 284] on span "Add to cart" at bounding box center [872, 287] width 73 height 31
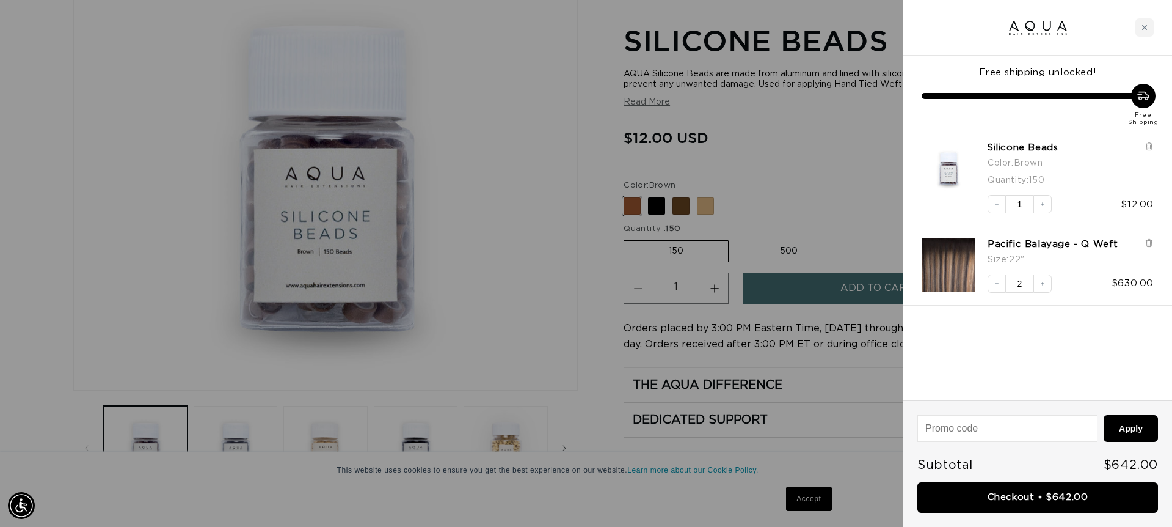
scroll to position [0, 0]
click at [1037, 498] on link "Checkout • $642.00" at bounding box center [1038, 497] width 241 height 31
click at [1003, 208] on button "Decrease quantity" at bounding box center [997, 204] width 18 height 18
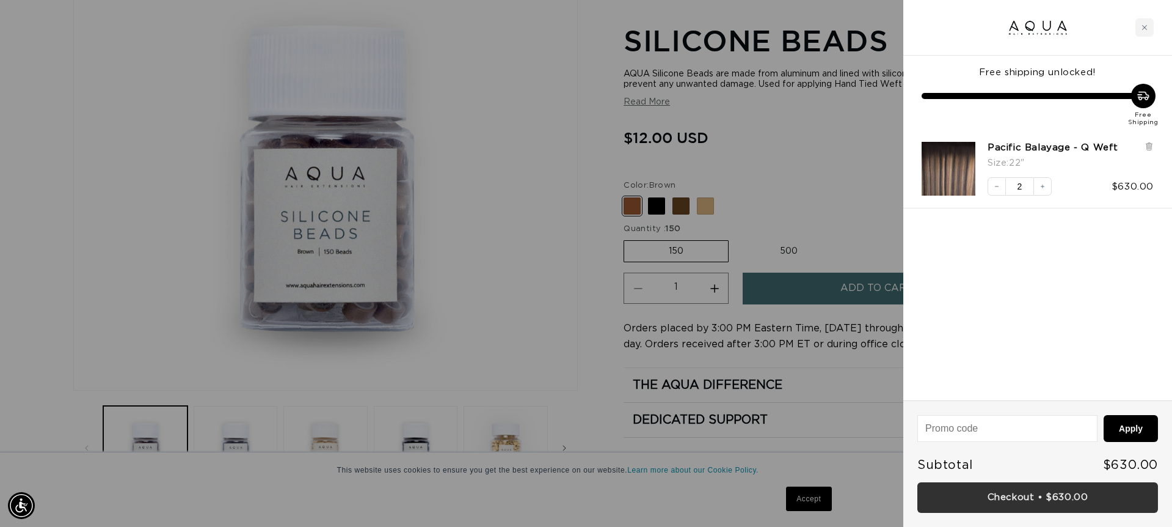
click at [1070, 505] on link "Checkout • $630.00" at bounding box center [1038, 497] width 241 height 31
